Goal: Information Seeking & Learning: Check status

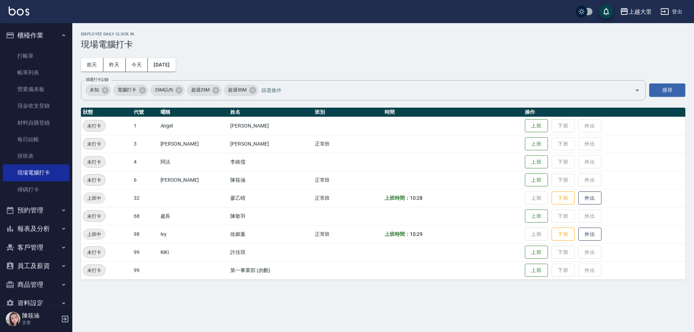
click at [44, 233] on button "報表及分析" at bounding box center [36, 228] width 66 height 19
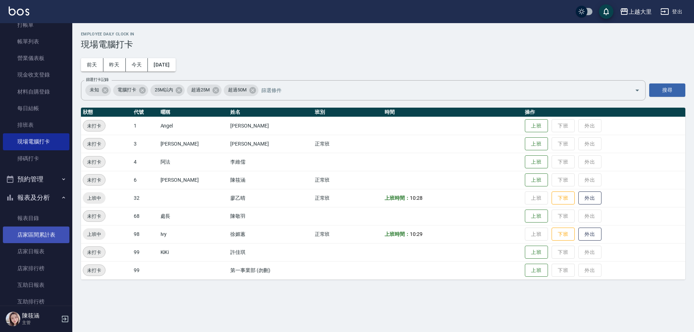
scroll to position [72, 0]
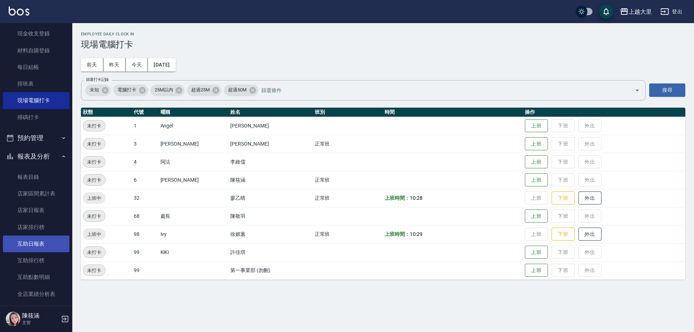
click at [43, 244] on link "互助日報表" at bounding box center [36, 244] width 66 height 17
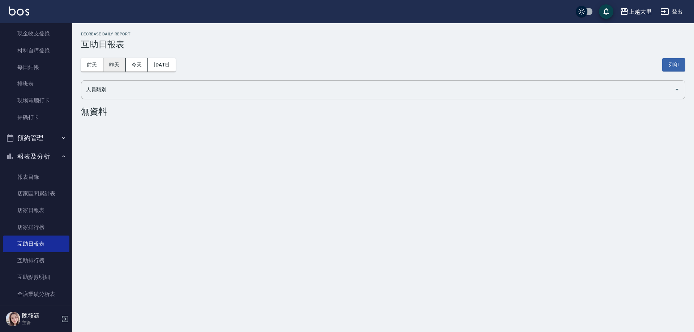
click at [118, 66] on button "昨天" at bounding box center [114, 64] width 22 height 13
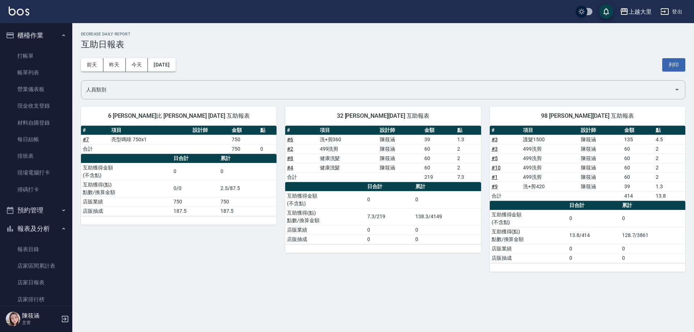
click at [38, 233] on button "報表及分析" at bounding box center [36, 228] width 66 height 19
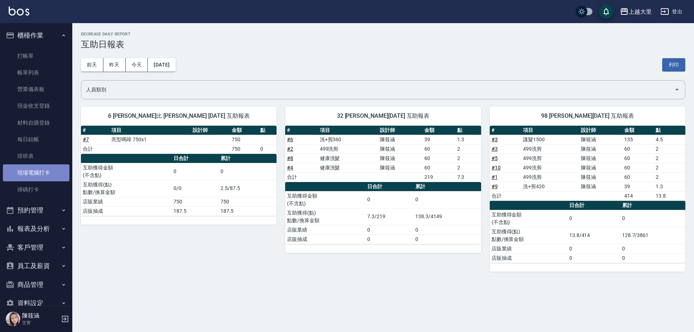
click at [41, 174] on link "現場電腦打卡" at bounding box center [36, 172] width 66 height 17
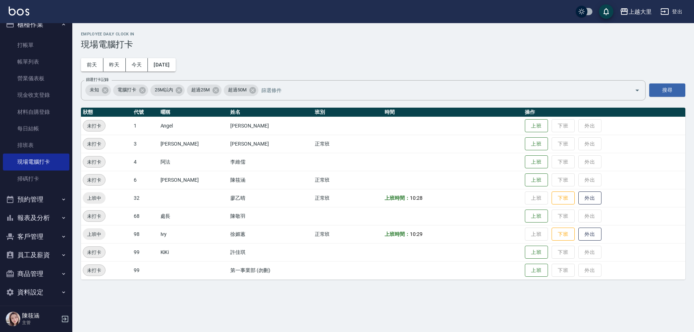
scroll to position [16, 0]
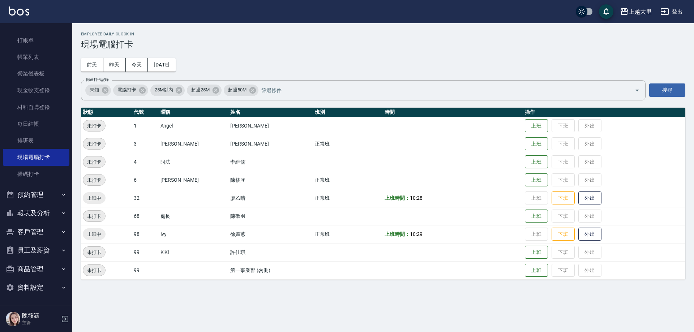
click at [44, 253] on button "員工及薪資" at bounding box center [36, 250] width 66 height 19
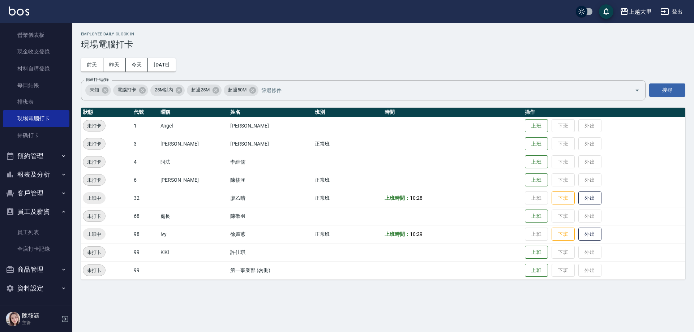
scroll to position [55, 0]
click at [44, 253] on link "全店打卡記錄" at bounding box center [36, 248] width 66 height 17
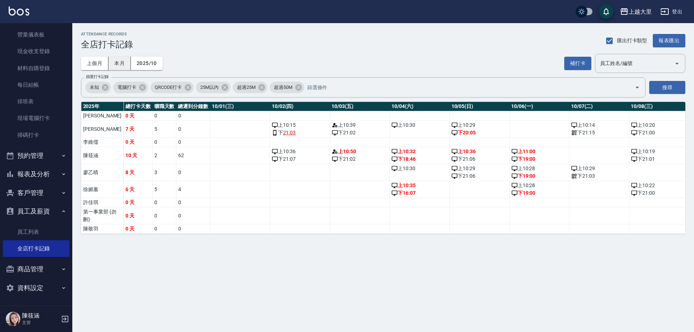
click at [116, 60] on button "本月" at bounding box center [119, 63] width 22 height 13
drag, startPoint x: 405, startPoint y: 174, endPoint x: 376, endPoint y: 174, distance: 28.5
click at [389, 174] on td "上 10:30" at bounding box center [419, 172] width 60 height 17
click at [165, 276] on div "ATTENDANCE RECORDS 全店打卡記錄 匯出打卡類型 報表匯出 上個月 本月 2025/10 補打卡 員工姓名/編號 員工姓名/編號 篩選打卡記錄…" at bounding box center [347, 166] width 694 height 332
click at [35, 210] on button "員工及薪資" at bounding box center [36, 211] width 66 height 19
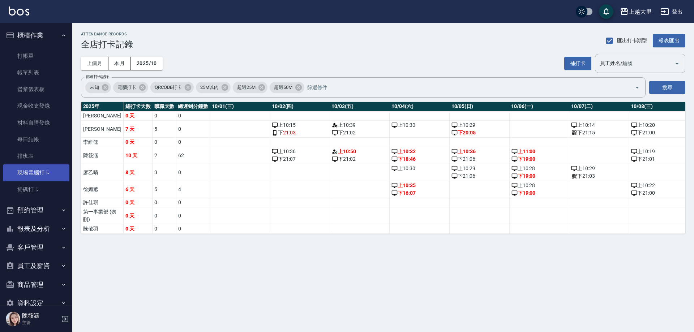
click at [51, 176] on link "現場電腦打卡" at bounding box center [36, 172] width 66 height 17
